Goal: Task Accomplishment & Management: Manage account settings

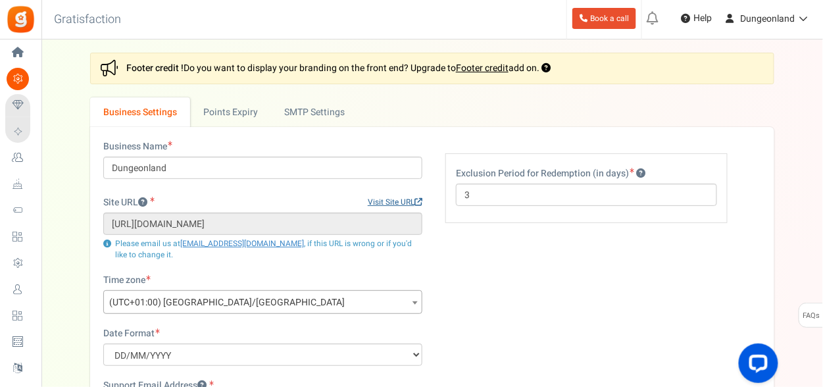
click at [393, 204] on link "Visit Site URL" at bounding box center [395, 202] width 55 height 11
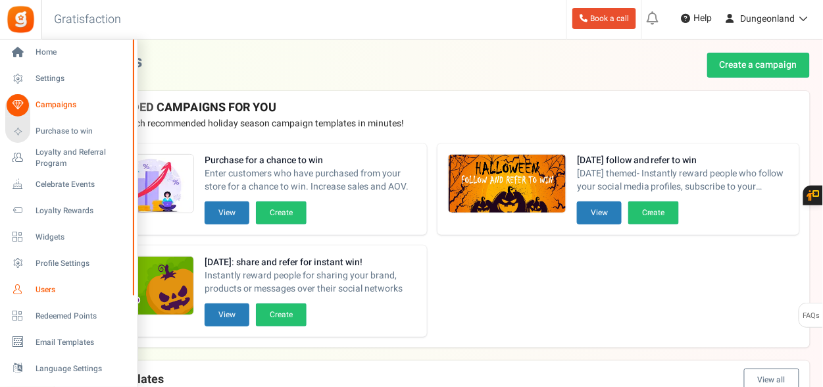
click at [52, 295] on span "Users" at bounding box center [82, 289] width 92 height 11
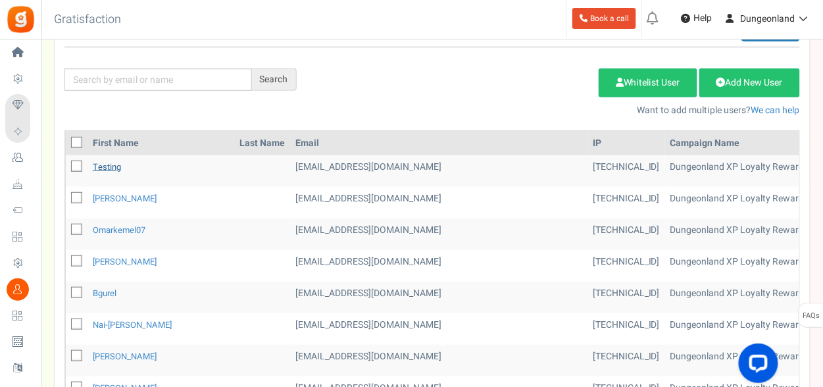
click at [107, 164] on link "testing" at bounding box center [107, 167] width 28 height 12
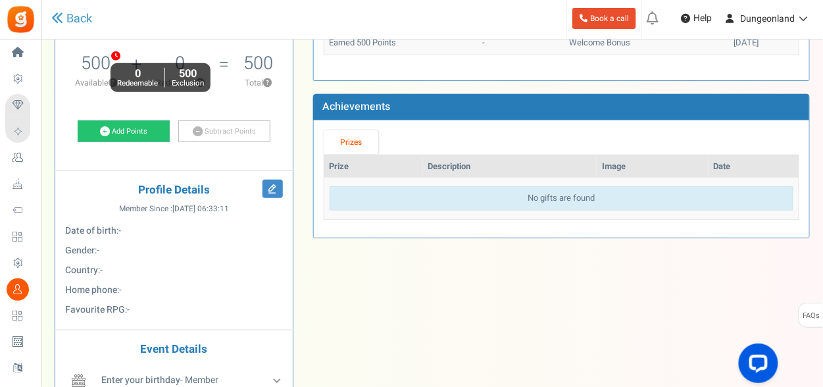
scroll to position [50, 0]
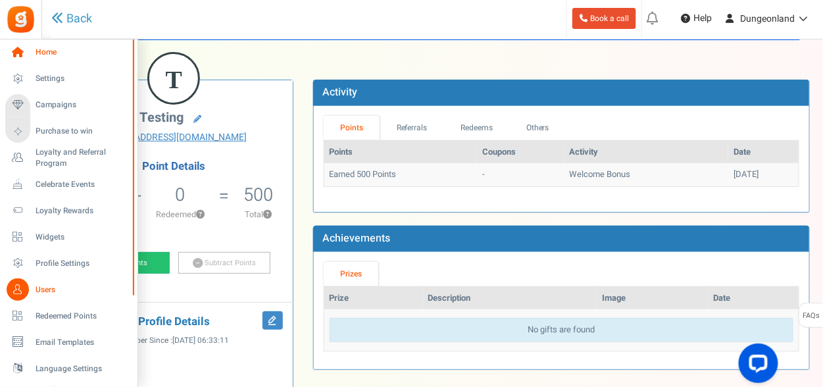
click at [22, 45] on icon at bounding box center [18, 52] width 22 height 22
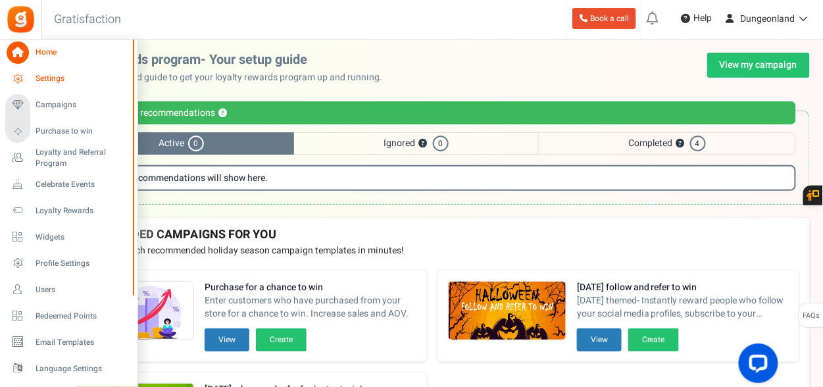
click at [41, 75] on span "Settings" at bounding box center [82, 78] width 92 height 11
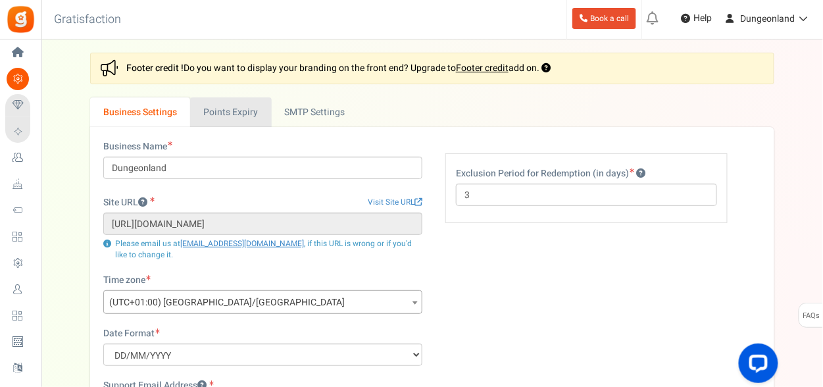
click at [249, 110] on link "Points Expiry" at bounding box center [230, 112] width 81 height 30
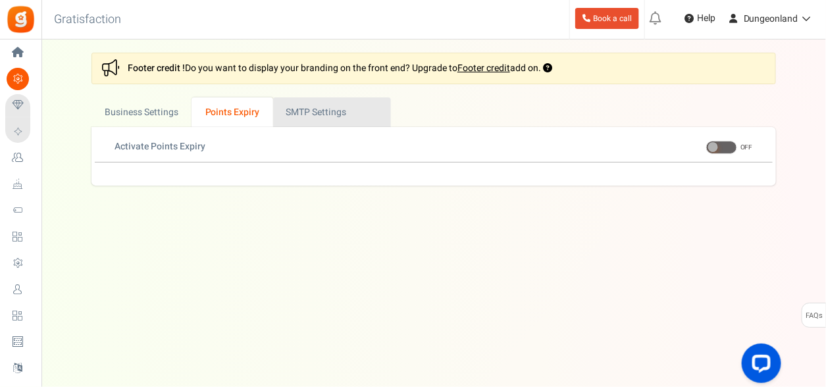
click at [313, 110] on link "Active SMTP Settings" at bounding box center [332, 112] width 118 height 30
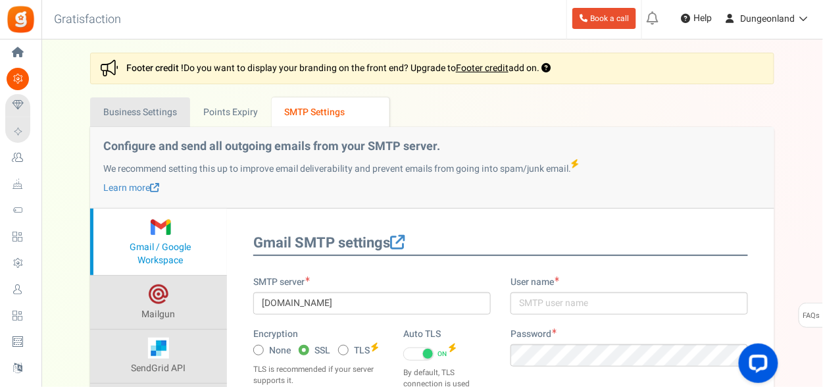
click at [155, 112] on link "Business Settings" at bounding box center [140, 112] width 100 height 30
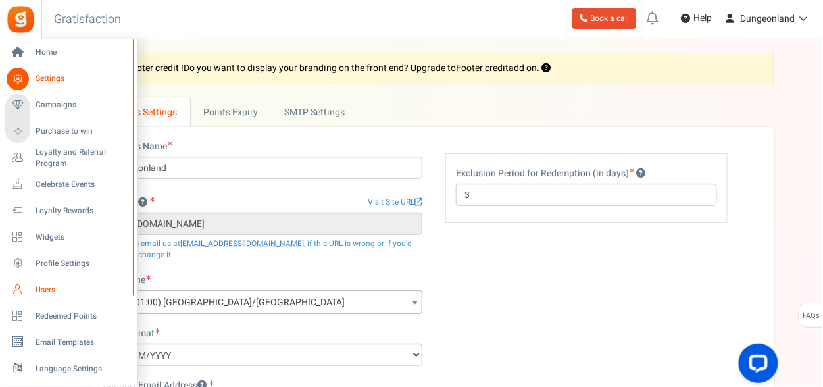
click at [69, 287] on span "Users" at bounding box center [82, 289] width 92 height 11
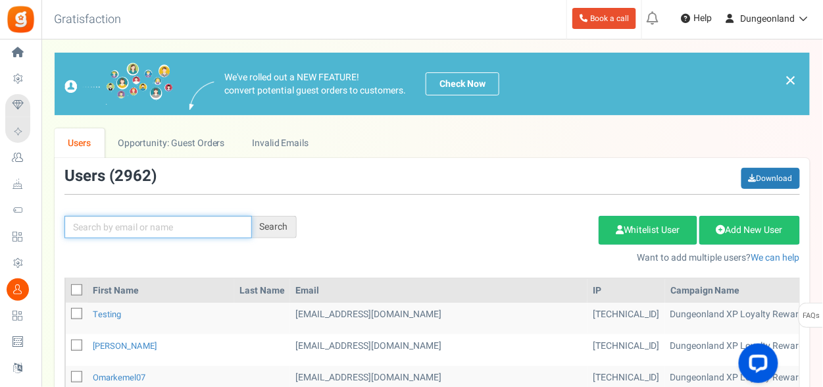
click at [220, 227] on input "text" at bounding box center [157, 227] width 187 height 22
type input "appsmav"
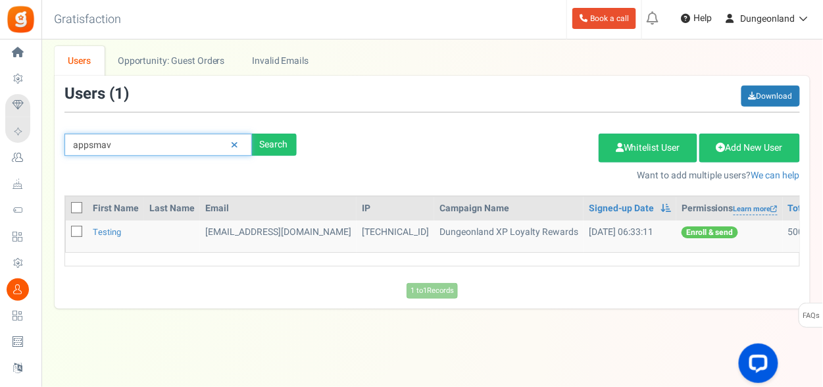
scroll to position [83, 0]
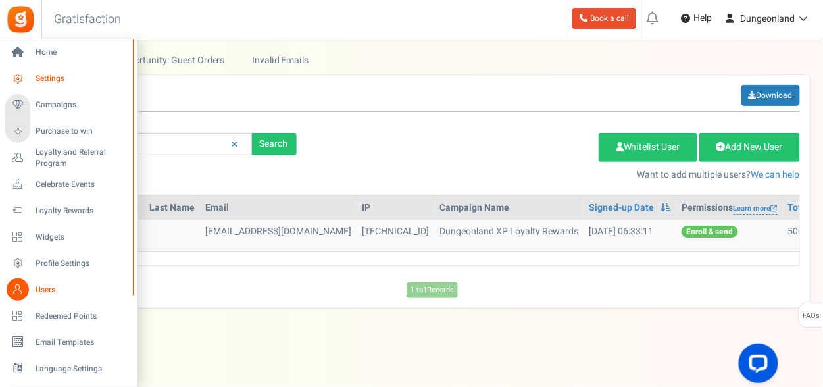
click at [20, 74] on icon at bounding box center [18, 79] width 22 height 22
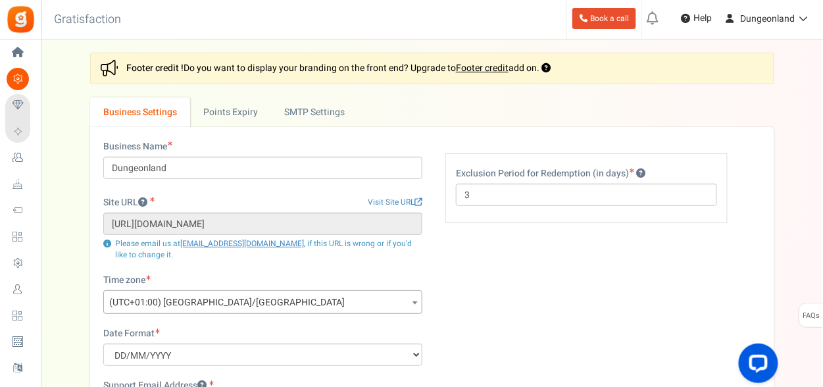
drag, startPoint x: 43, startPoint y: 284, endPoint x: 58, endPoint y: 280, distance: 15.0
click at [0, 0] on span "Users" at bounding box center [0, 0] width 0 height 0
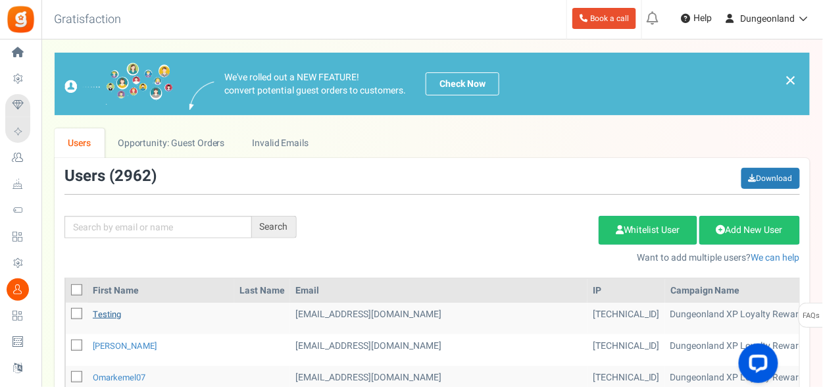
click at [103, 314] on link "testing" at bounding box center [107, 314] width 28 height 12
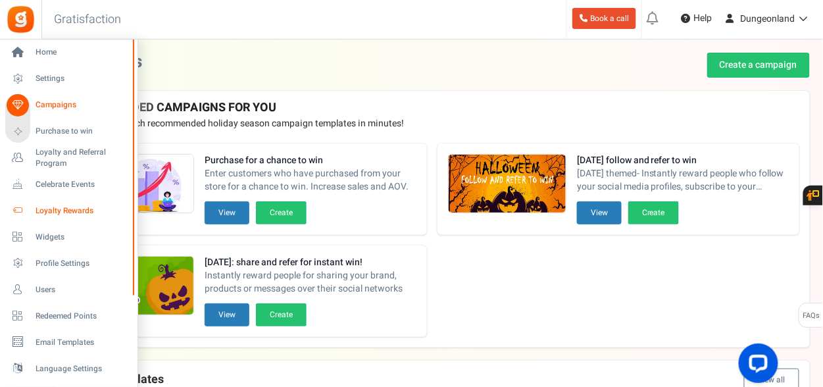
click at [66, 211] on span "Loyalty Rewards" at bounding box center [82, 210] width 92 height 11
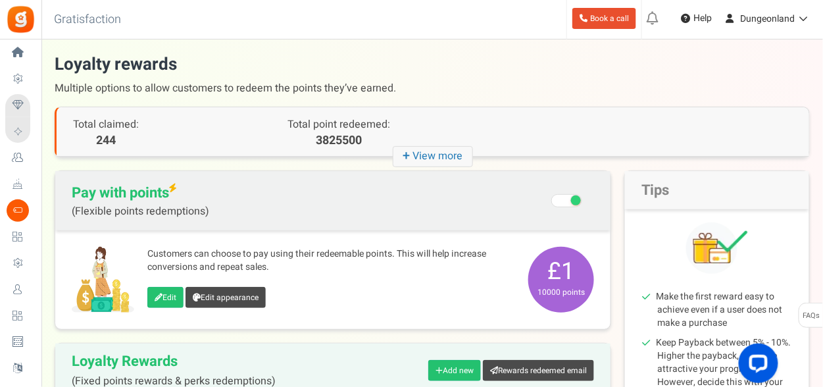
click at [542, 289] on small "10000 points" at bounding box center [561, 292] width 59 height 12
click at [570, 293] on small "10000 points" at bounding box center [561, 292] width 59 height 12
click at [579, 295] on small "10000 points" at bounding box center [561, 292] width 59 height 12
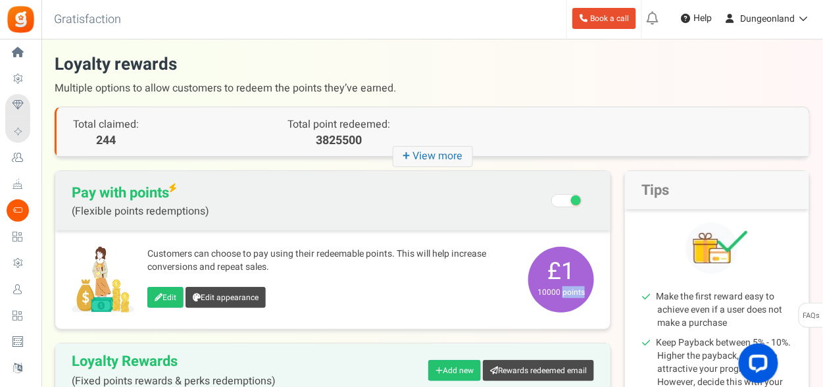
drag, startPoint x: 579, startPoint y: 295, endPoint x: 543, endPoint y: 270, distance: 43.1
click at [543, 270] on span "£1 10000 points" at bounding box center [561, 280] width 66 height 66
copy div "£1 10000 points"
click at [478, 283] on div "Customers can choose to pay using their redeemable points. This will help incre…" at bounding box center [331, 279] width 368 height 64
click at [806, 22] on icon at bounding box center [801, 18] width 13 height 9
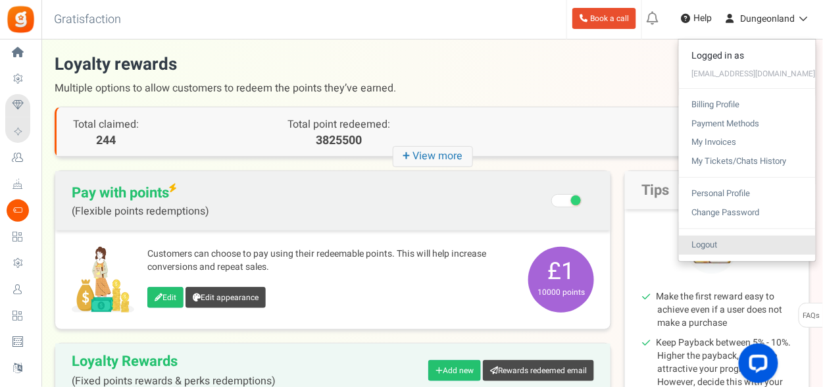
click at [747, 236] on link "Logout" at bounding box center [747, 245] width 137 height 19
